Goal: Check status

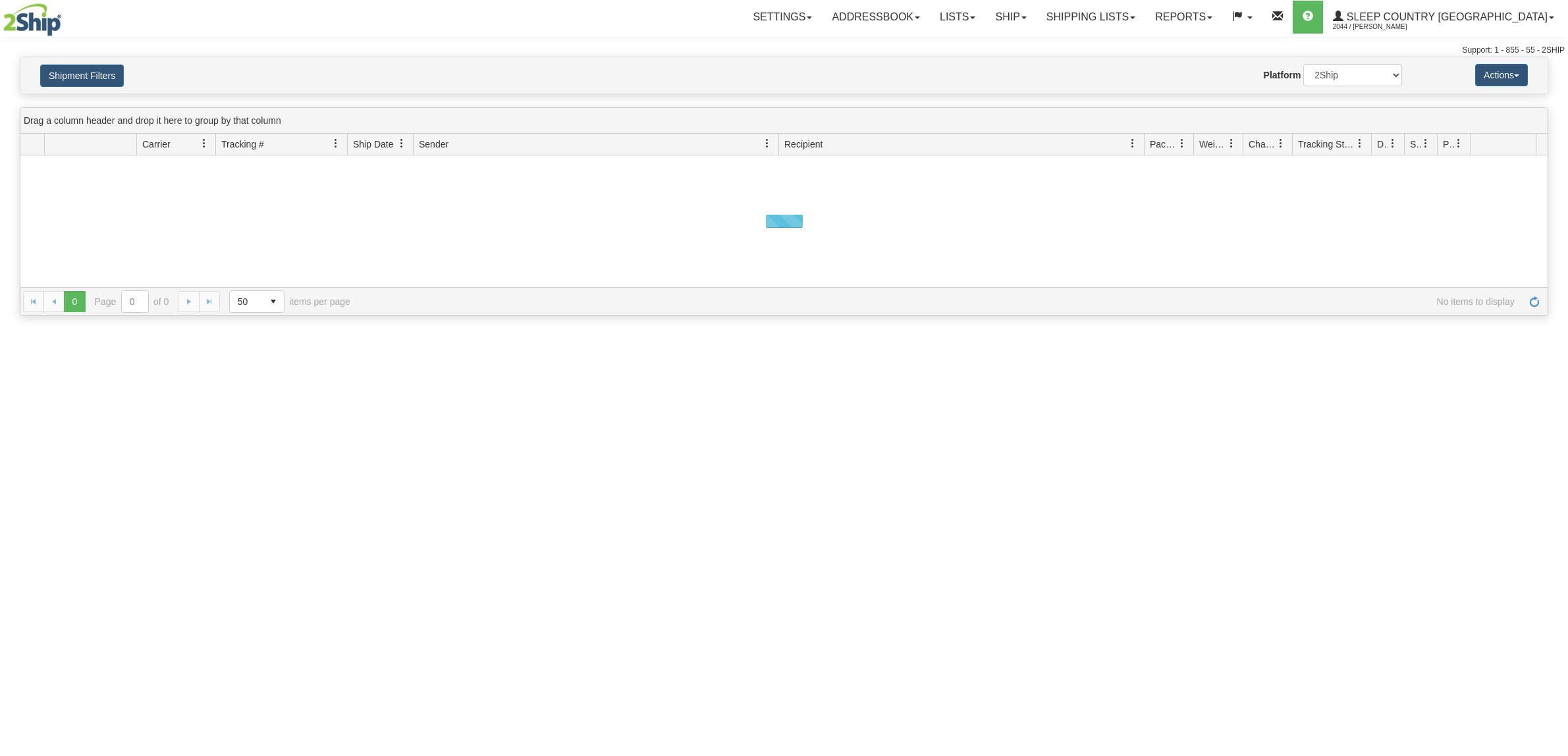
click at [106, 76] on button "Shipment Filters" at bounding box center [82, 76] width 83 height 22
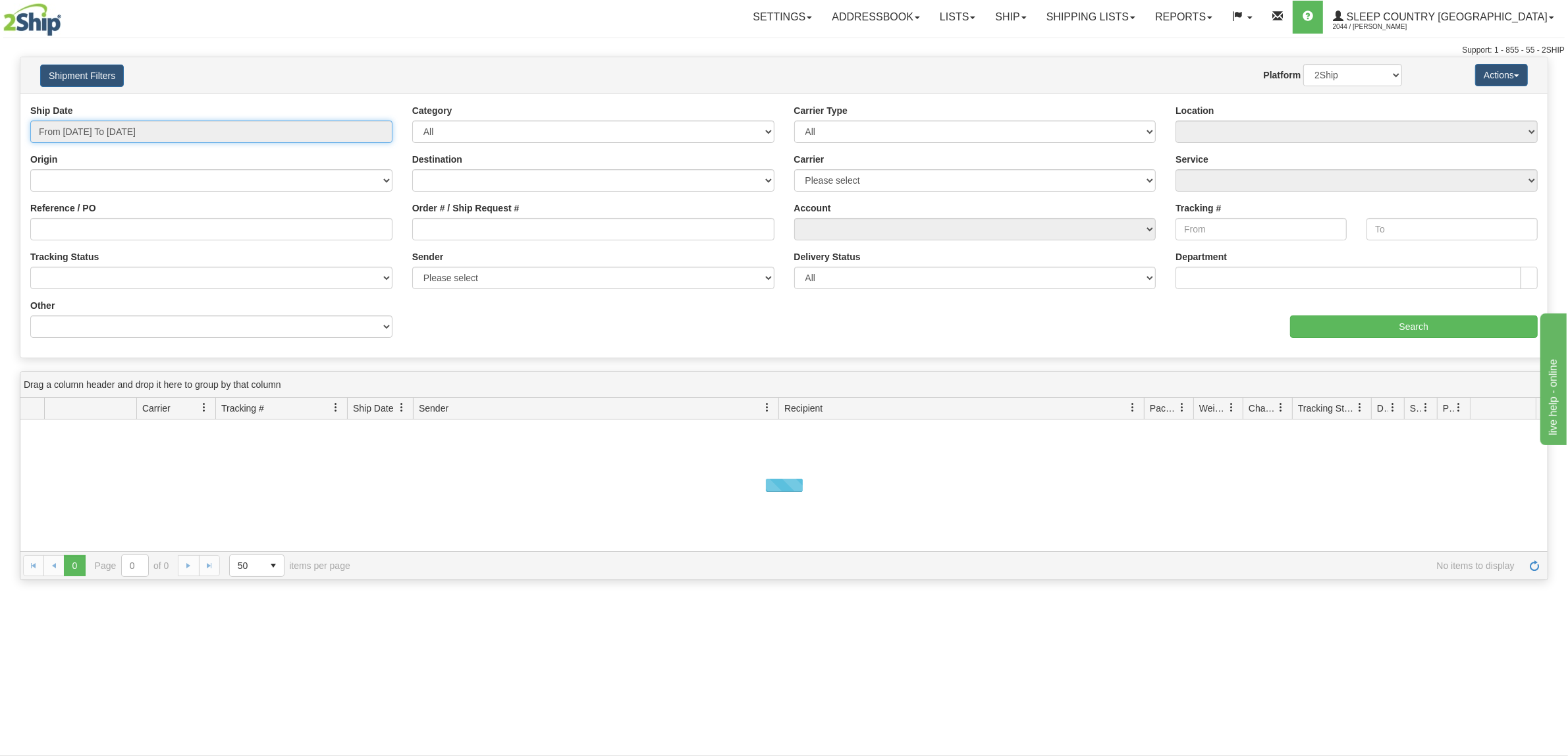
click at [123, 126] on input "From [DATE] To [DATE]" at bounding box center [211, 132] width 363 height 22
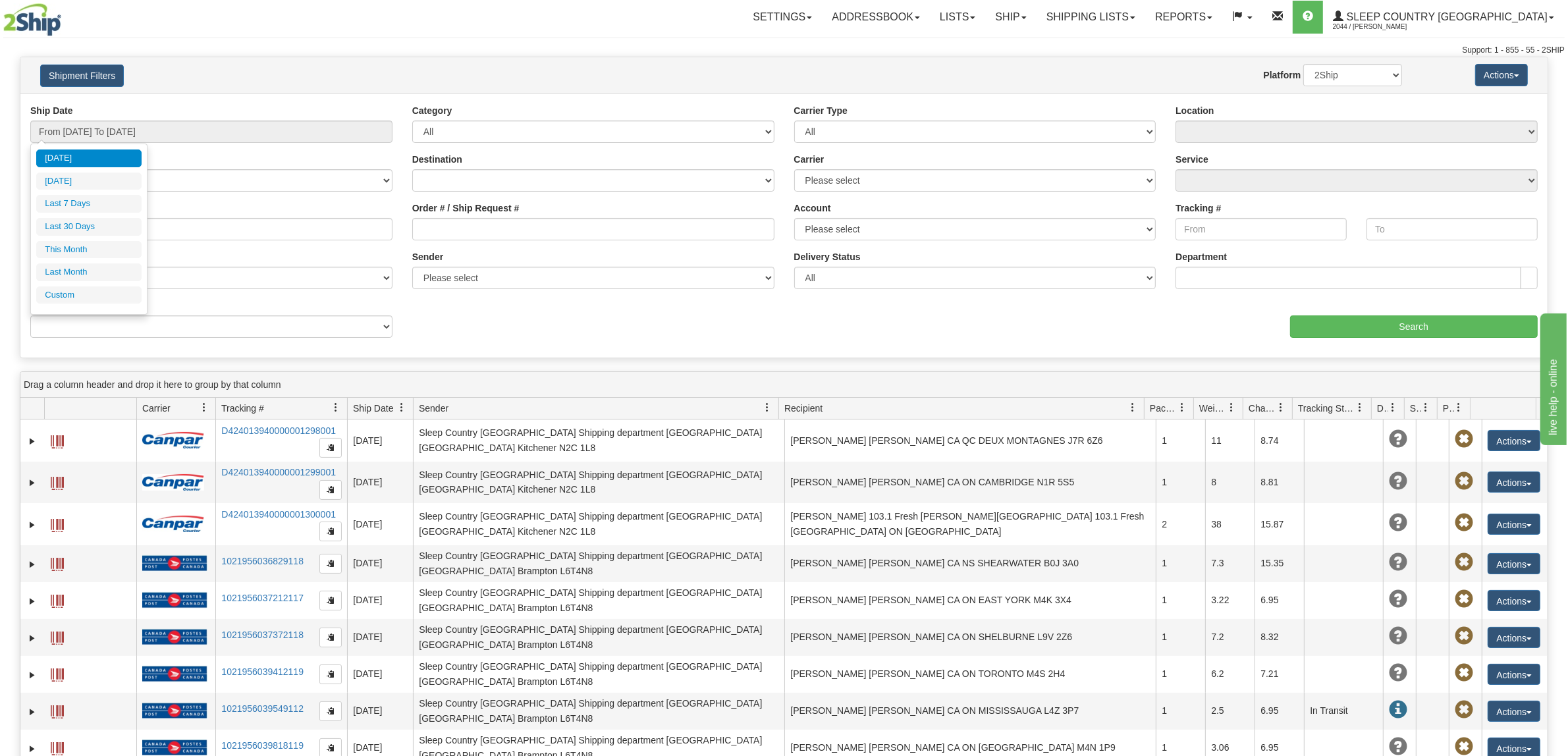
click at [130, 224] on li "Last 30 Days" at bounding box center [89, 226] width 106 height 18
type input "From [DATE] To [DATE]"
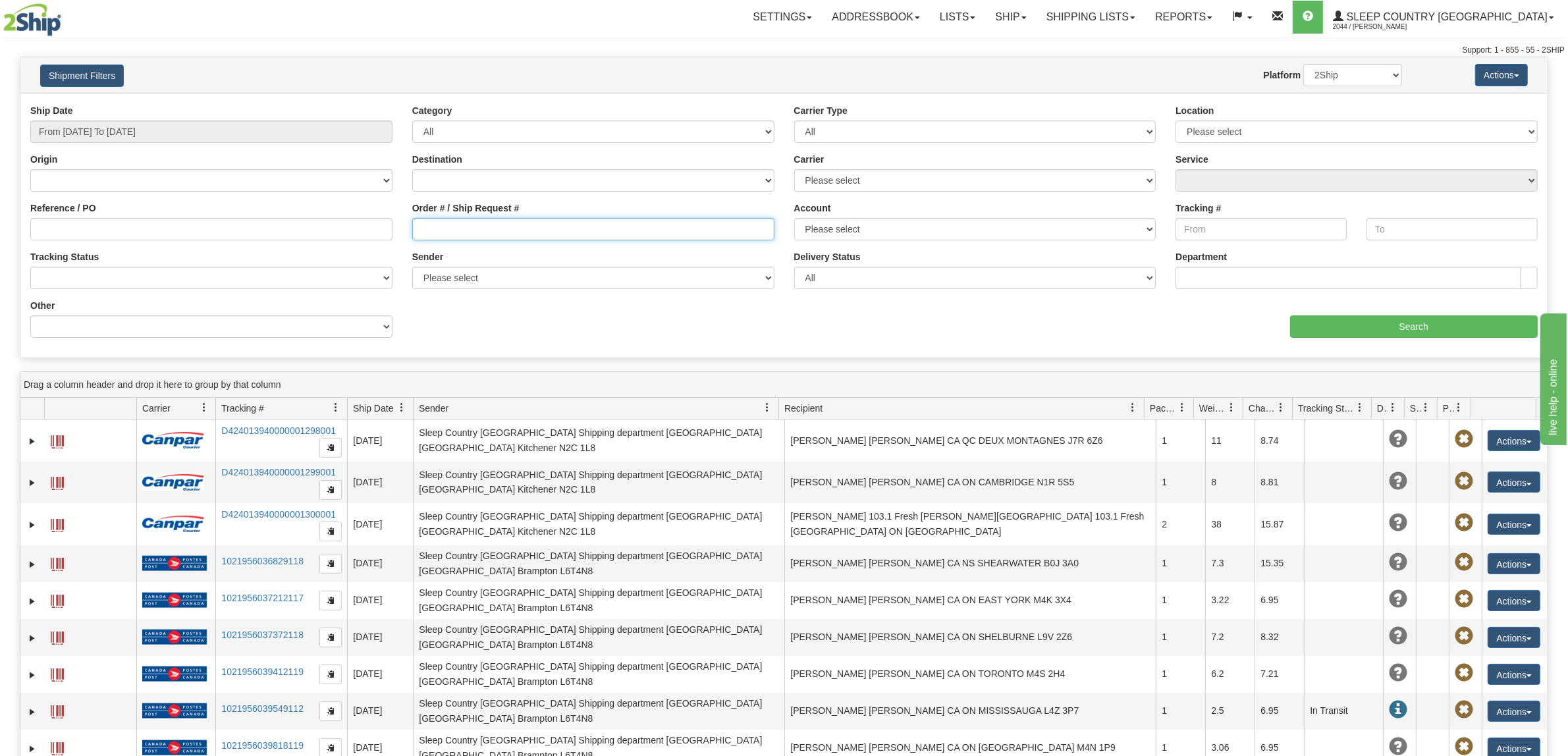
drag, startPoint x: 439, startPoint y: 238, endPoint x: 433, endPoint y: 244, distance: 8.5
click at [439, 238] on input "Order # / Ship Request #" at bounding box center [593, 229] width 363 height 22
paste input "9000I038826"
type input "9000I038826"
click at [1421, 330] on input "Search" at bounding box center [1414, 327] width 249 height 22
